Goal: Check status: Check status

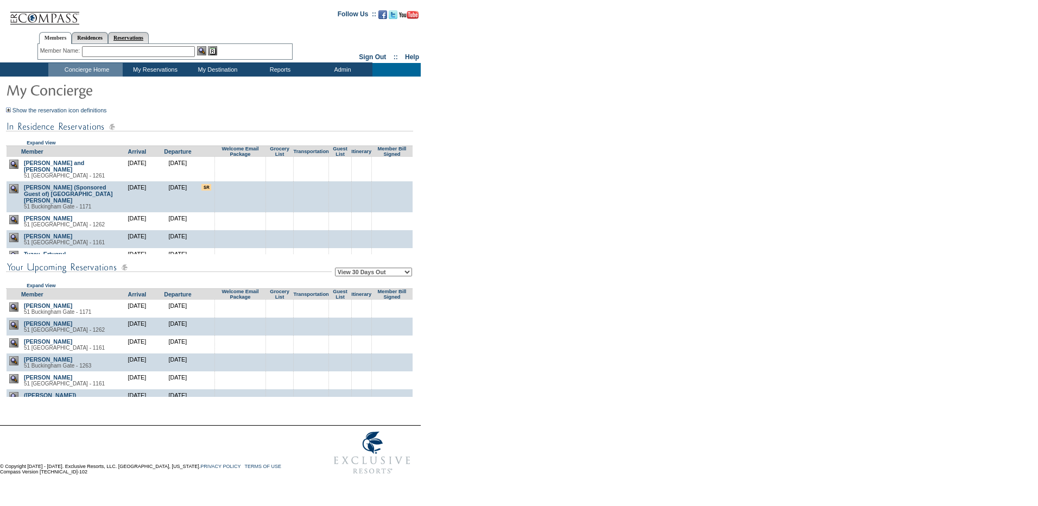
click at [146, 36] on link "Reservations" at bounding box center [128, 37] width 41 height 11
click at [272, 81] on td "Arrivals Report" at bounding box center [280, 84] width 61 height 11
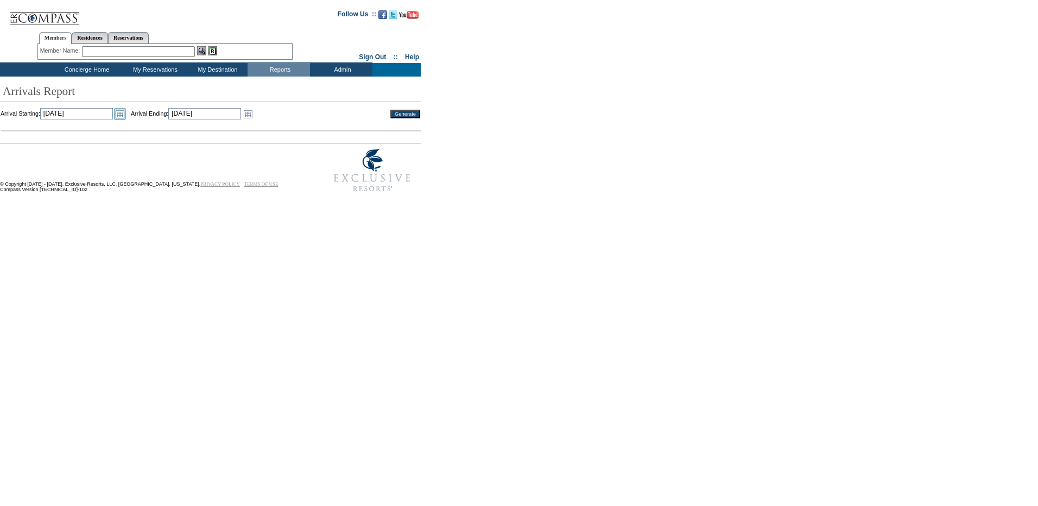
click at [126, 117] on link "Open the calendar popup." at bounding box center [120, 114] width 12 height 12
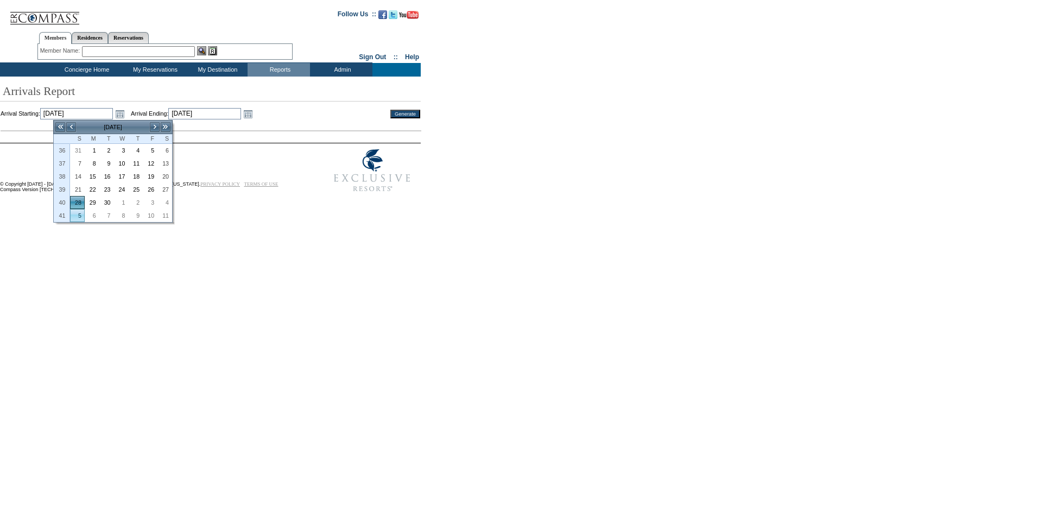
click at [78, 219] on link "5" at bounding box center [78, 216] width 14 height 12
type input "2025-10-05"
type input "10/5/2025"
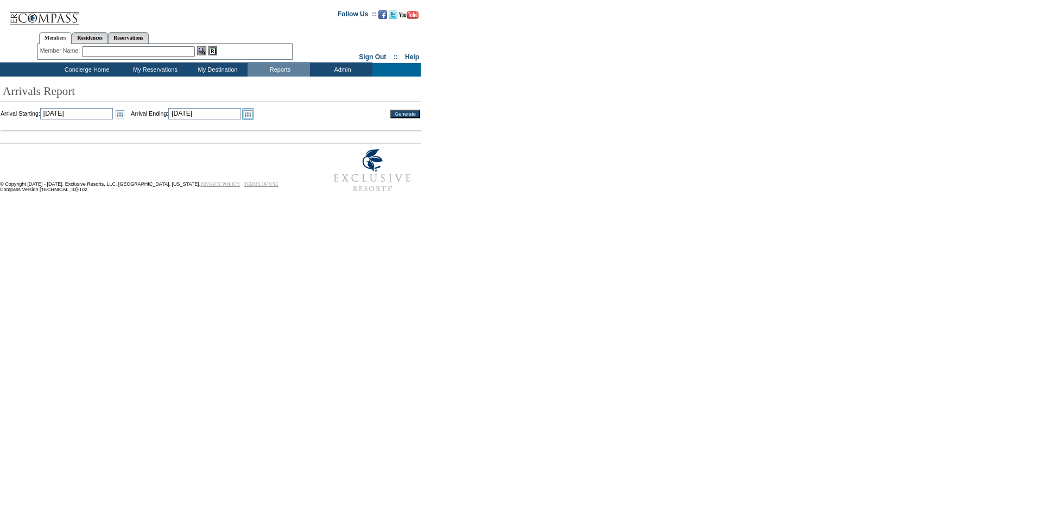
click at [254, 114] on link "Open the calendar popup." at bounding box center [248, 114] width 12 height 12
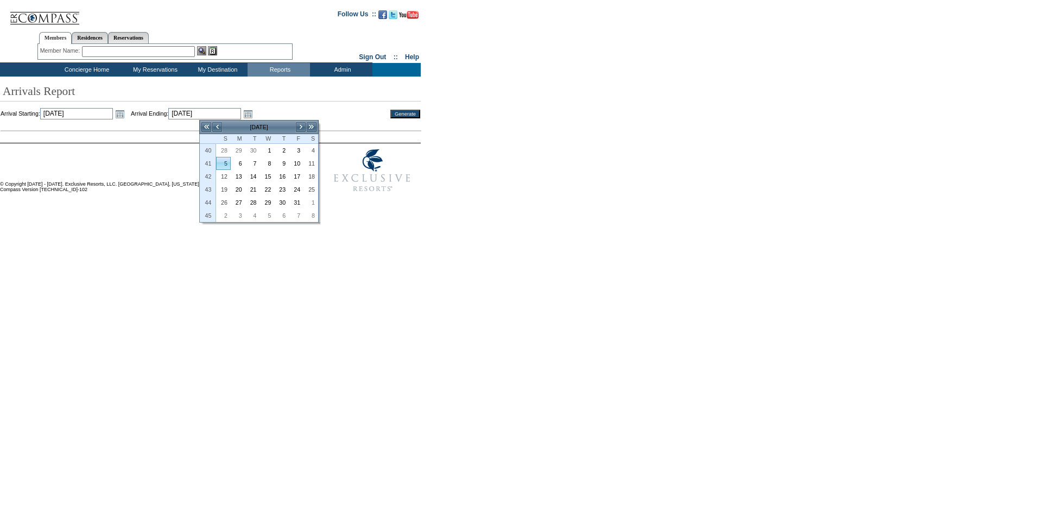
click at [222, 165] on link "5" at bounding box center [224, 164] width 14 height 12
click at [406, 115] on input "Generate" at bounding box center [405, 114] width 30 height 9
